Goal: Understand process/instructions: Learn how to perform a task or action

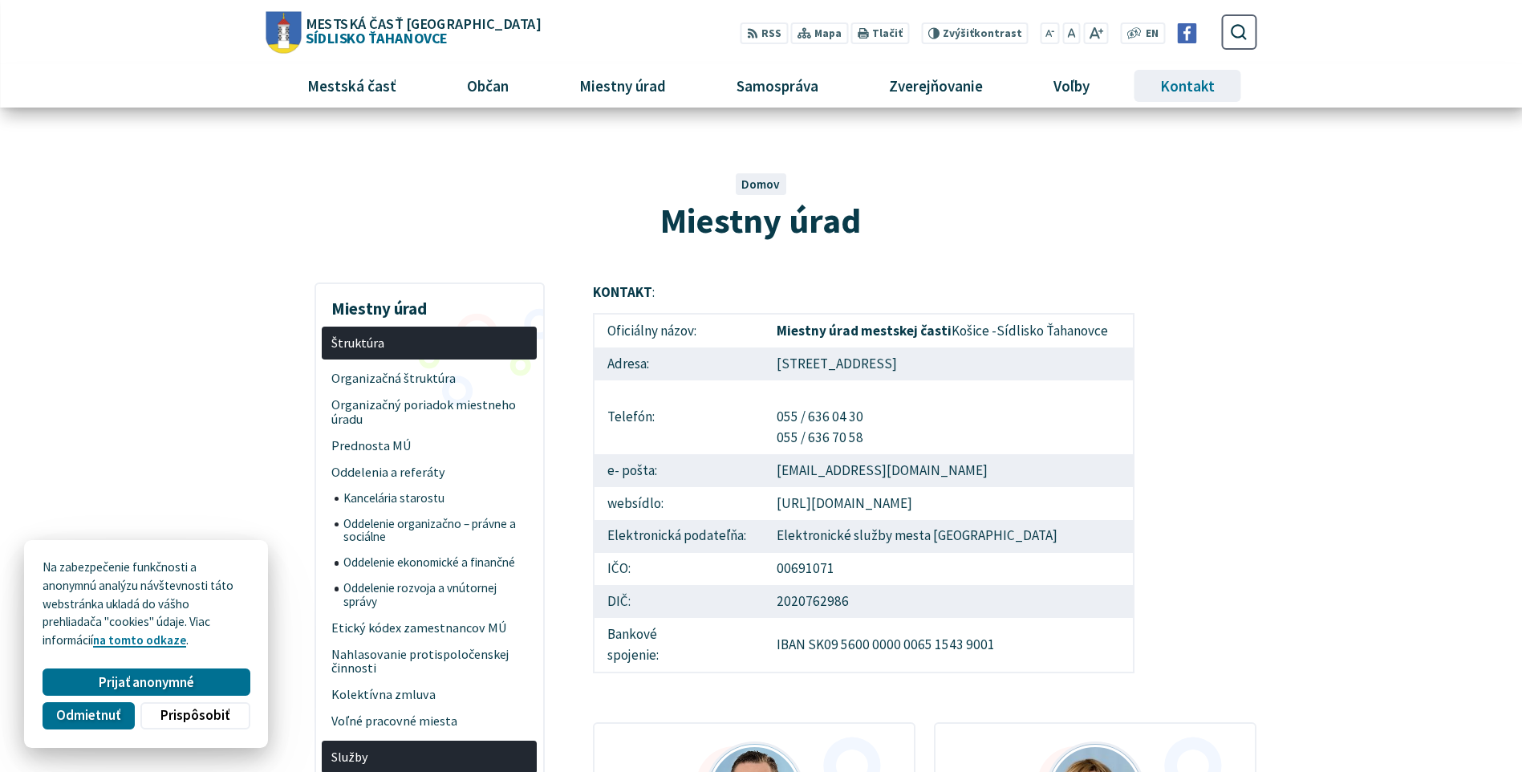
click at [1176, 95] on span "Kontakt" at bounding box center [1188, 85] width 67 height 43
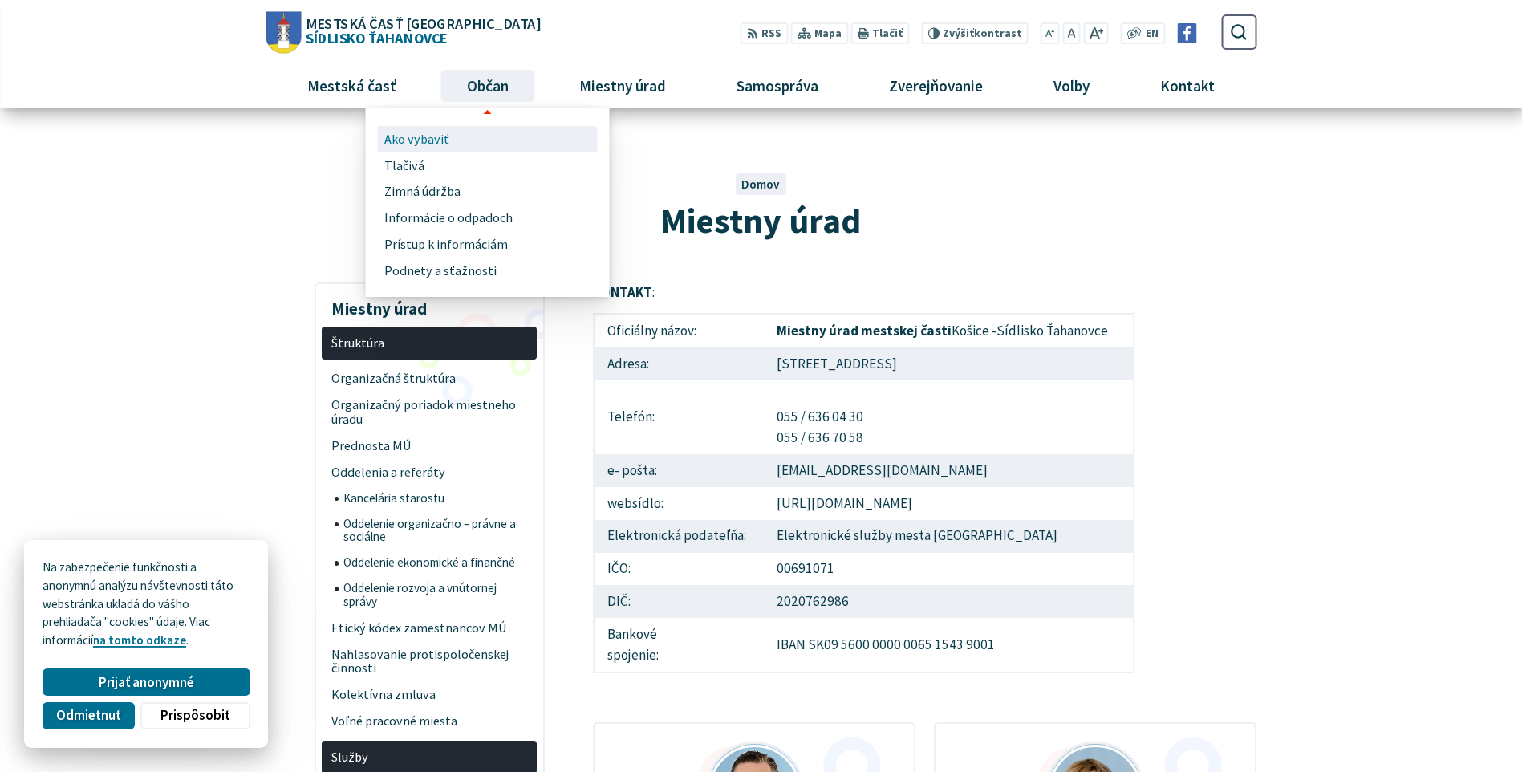
click at [419, 136] on span "Ako vybaviť" at bounding box center [416, 139] width 65 height 26
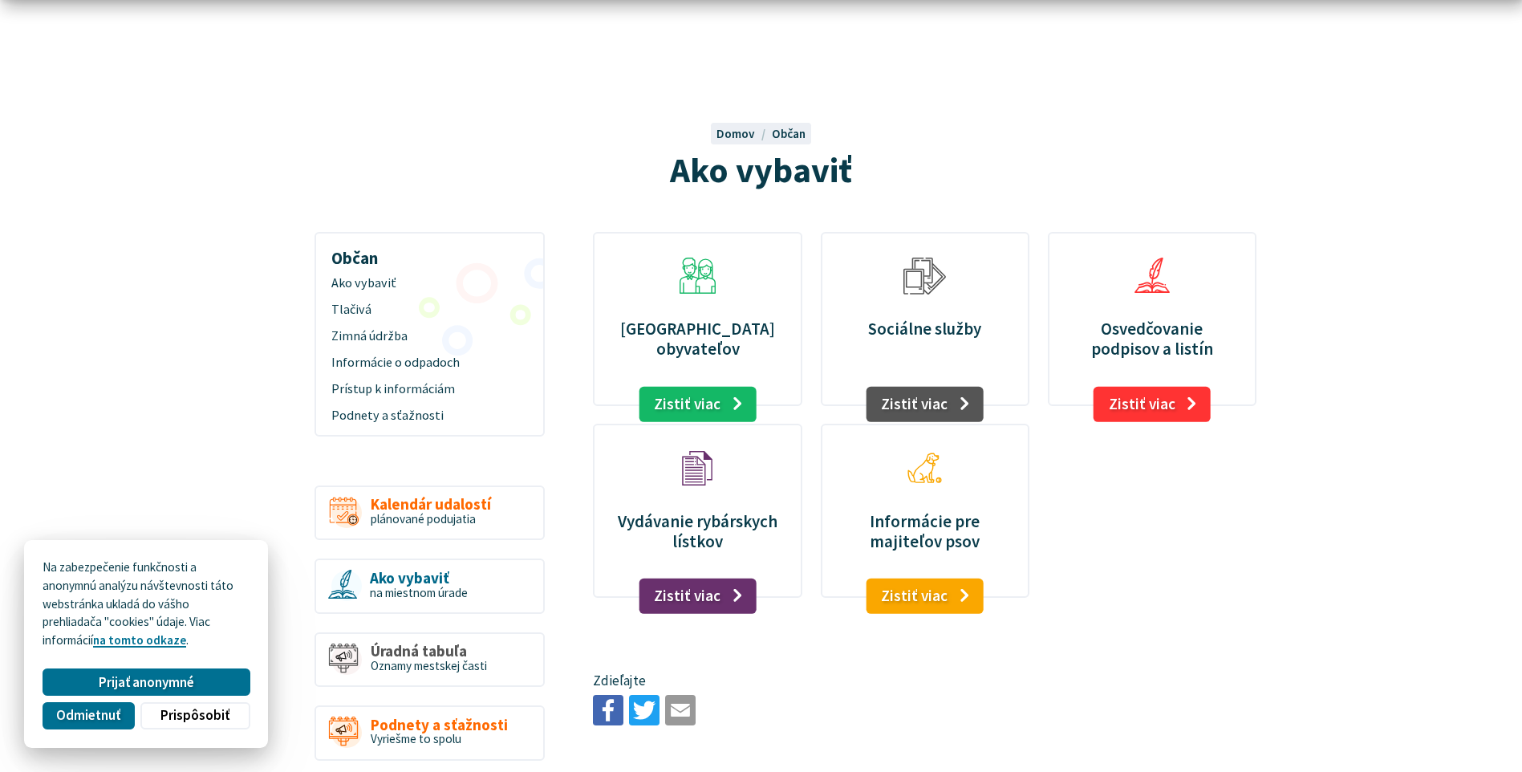
scroll to position [80, 0]
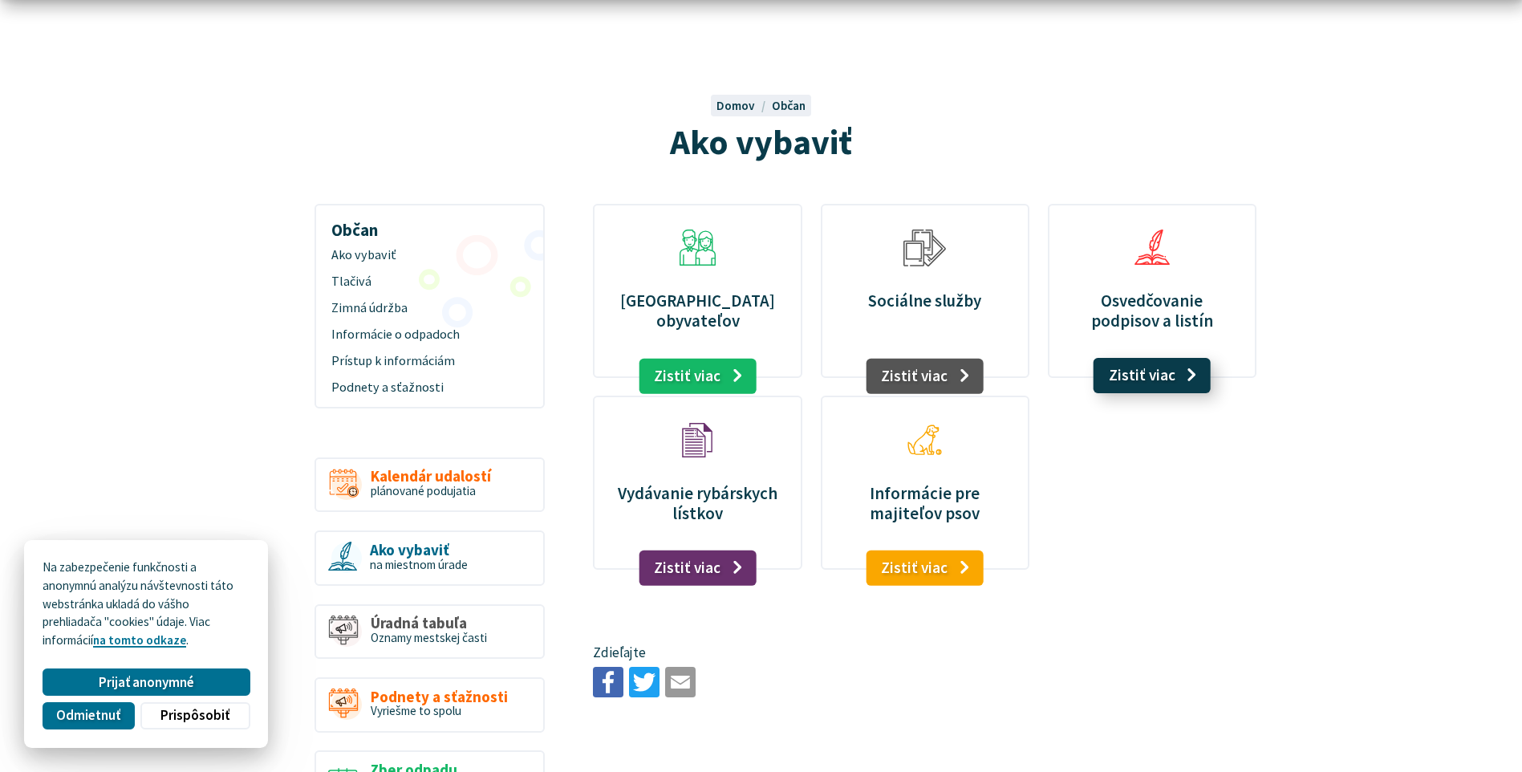
click at [1154, 377] on link "Zistiť viac" at bounding box center [1153, 375] width 118 height 35
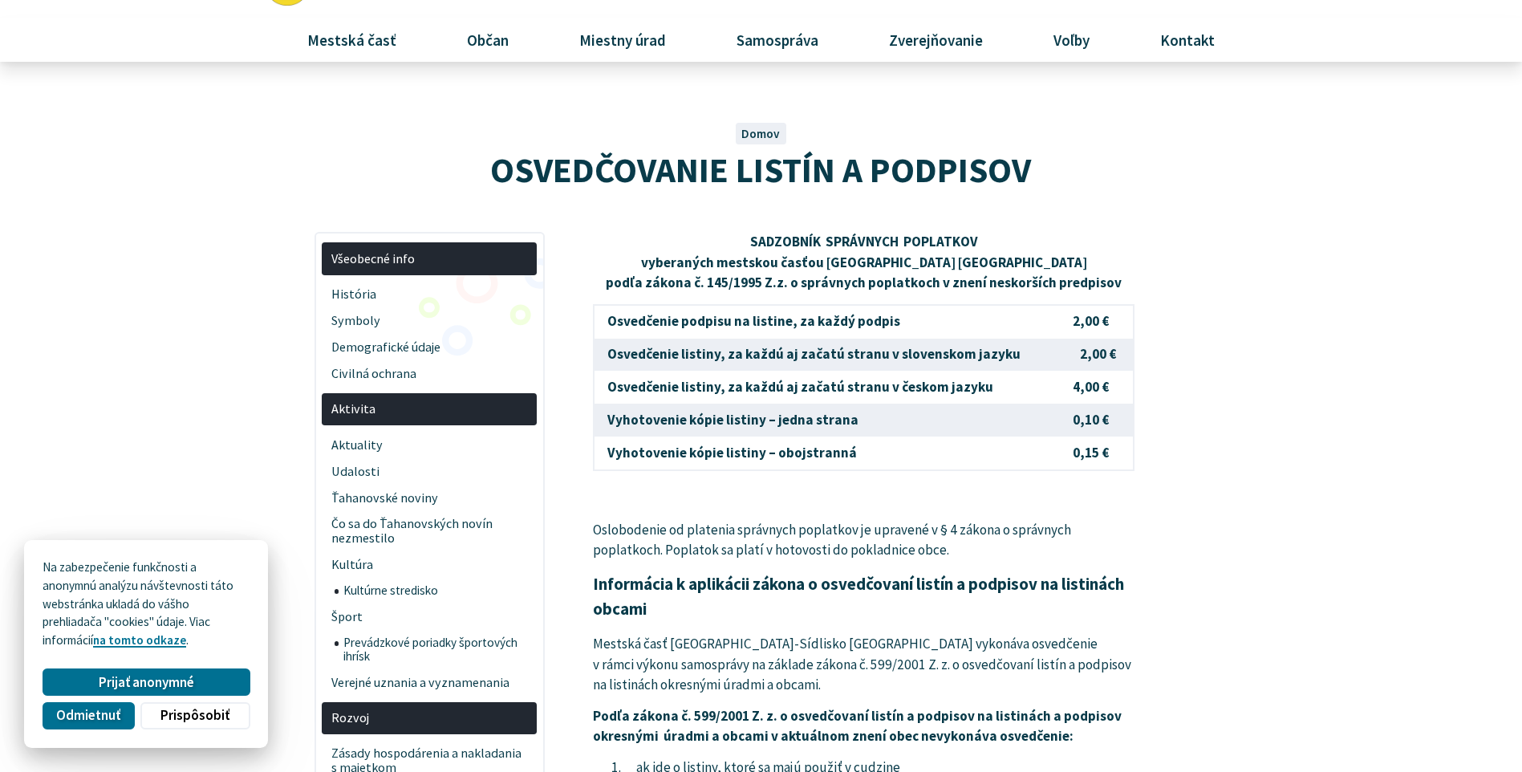
scroll to position [80, 0]
